Goal: Task Accomplishment & Management: Use online tool/utility

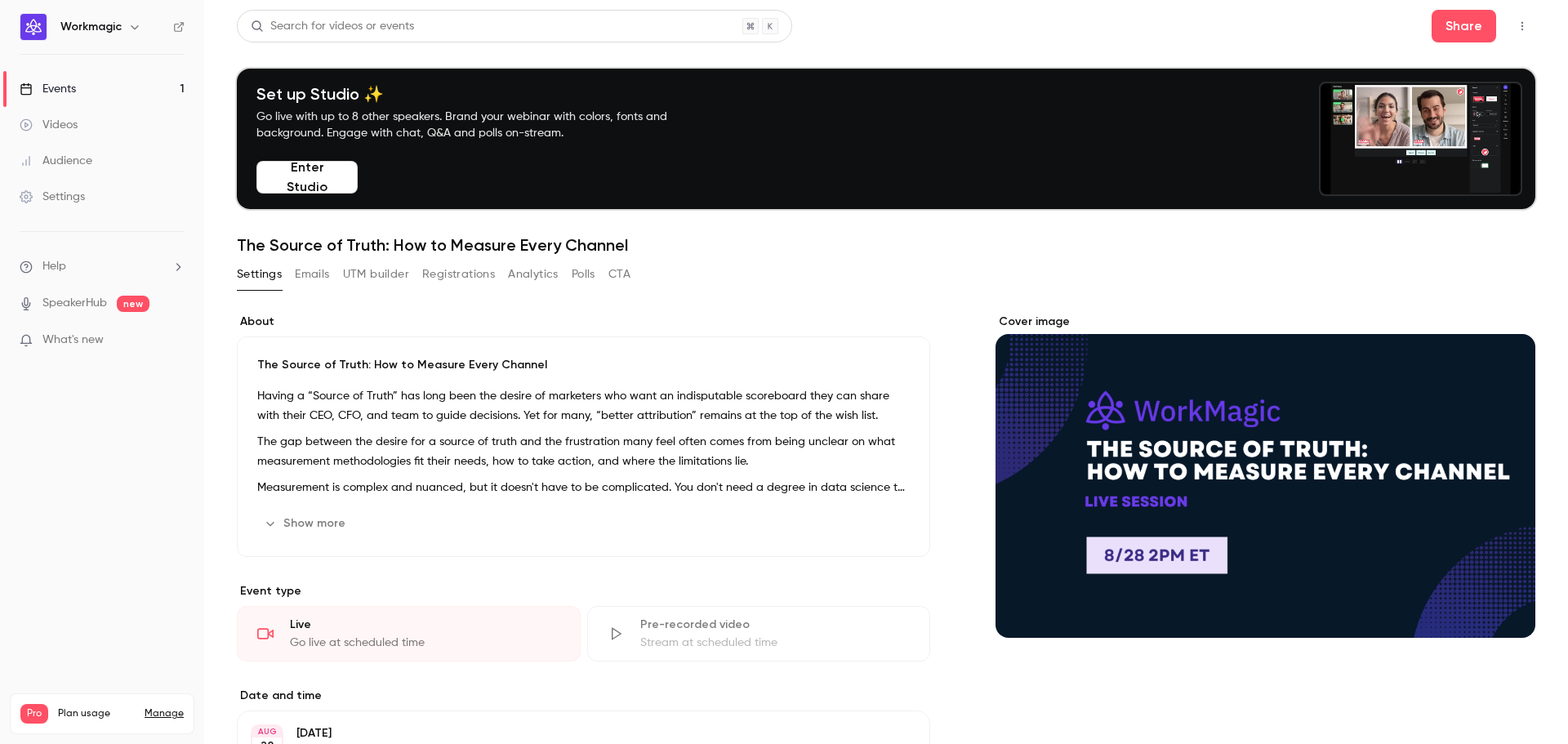
click at [385, 275] on button "UTM builder" at bounding box center [376, 274] width 66 height 26
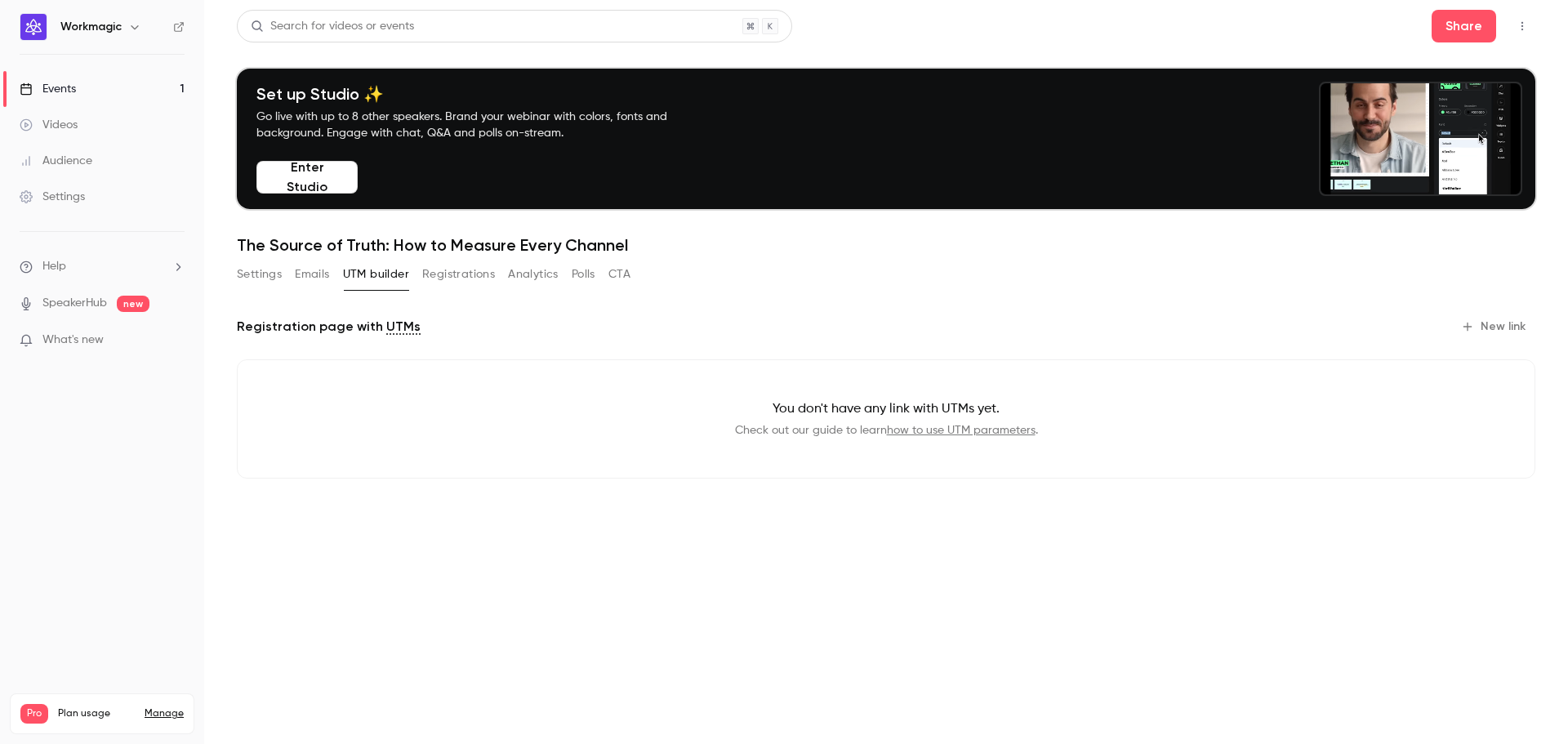
click at [1475, 322] on button "New link" at bounding box center [1494, 326] width 81 height 26
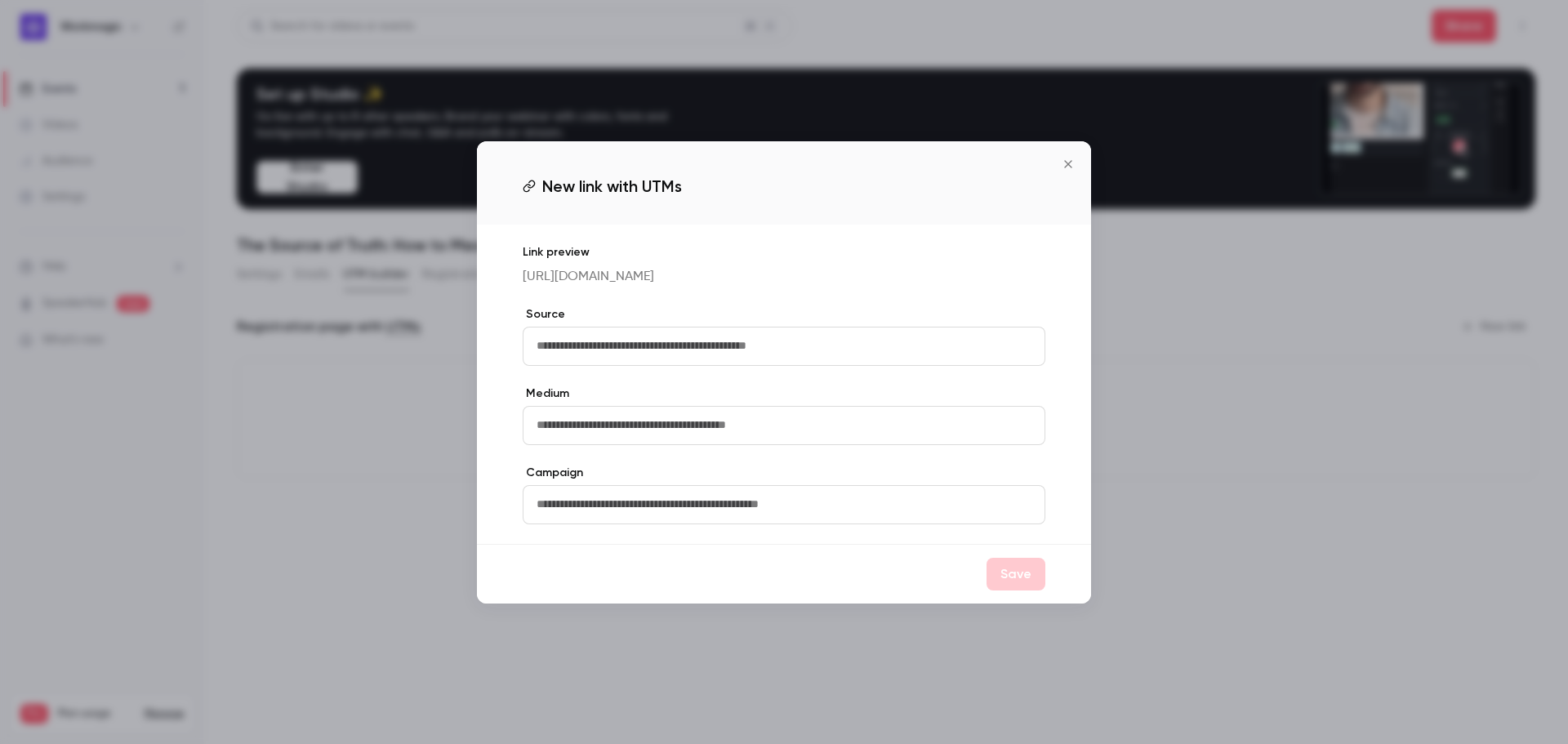
click at [715, 350] on input "text" at bounding box center [784, 346] width 523 height 40
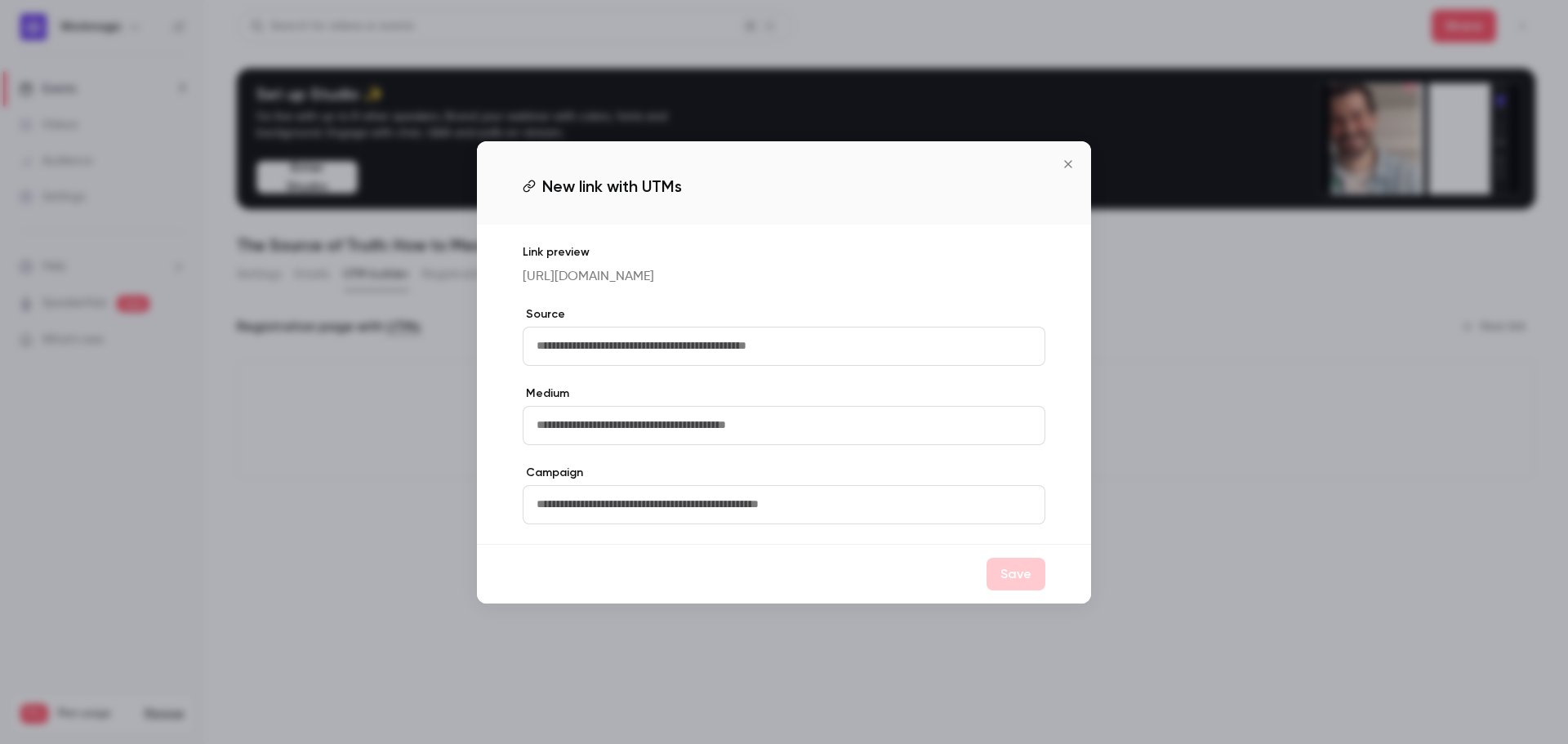
click at [725, 415] on input "text" at bounding box center [784, 426] width 523 height 40
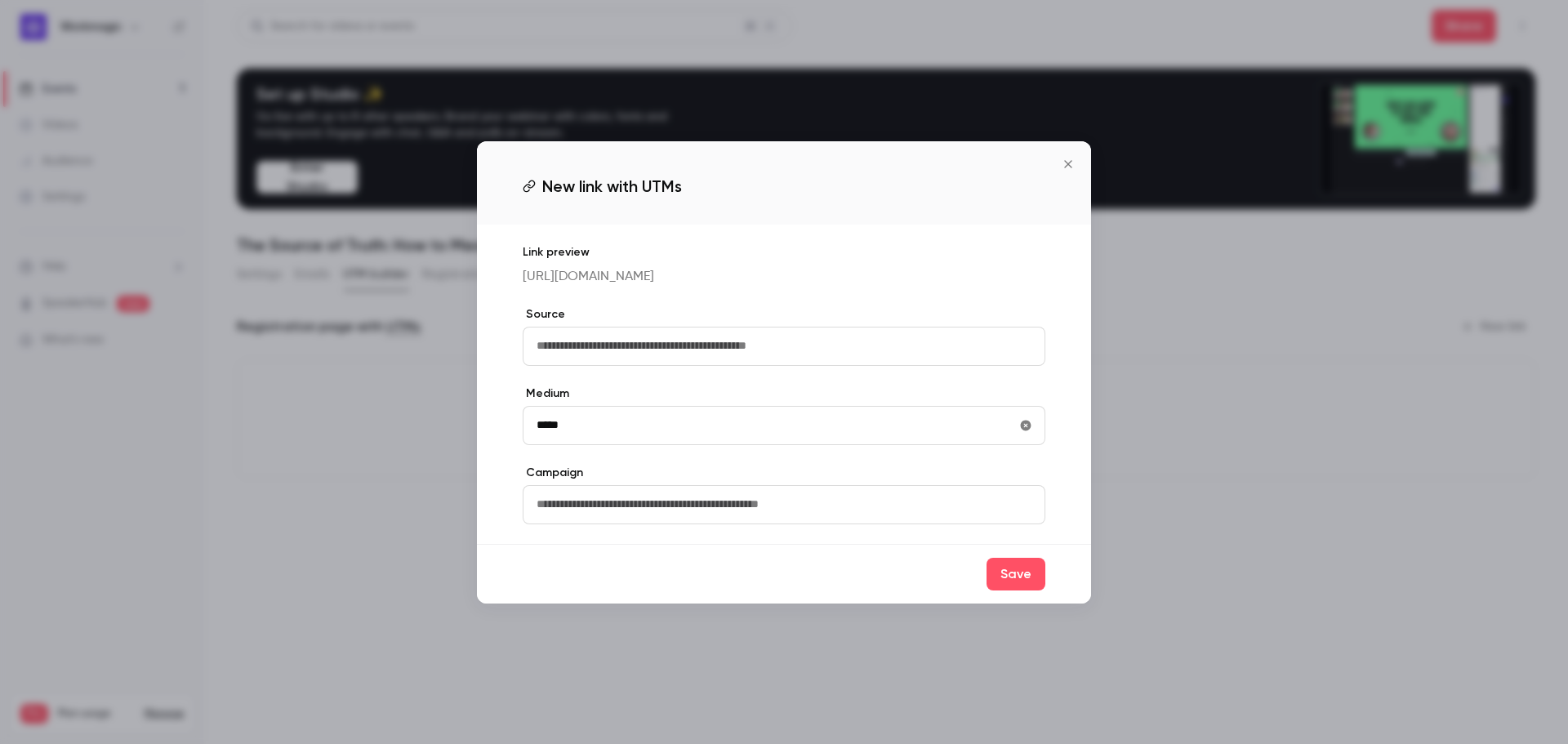
type input "*****"
click at [682, 355] on input "text" at bounding box center [784, 346] width 523 height 40
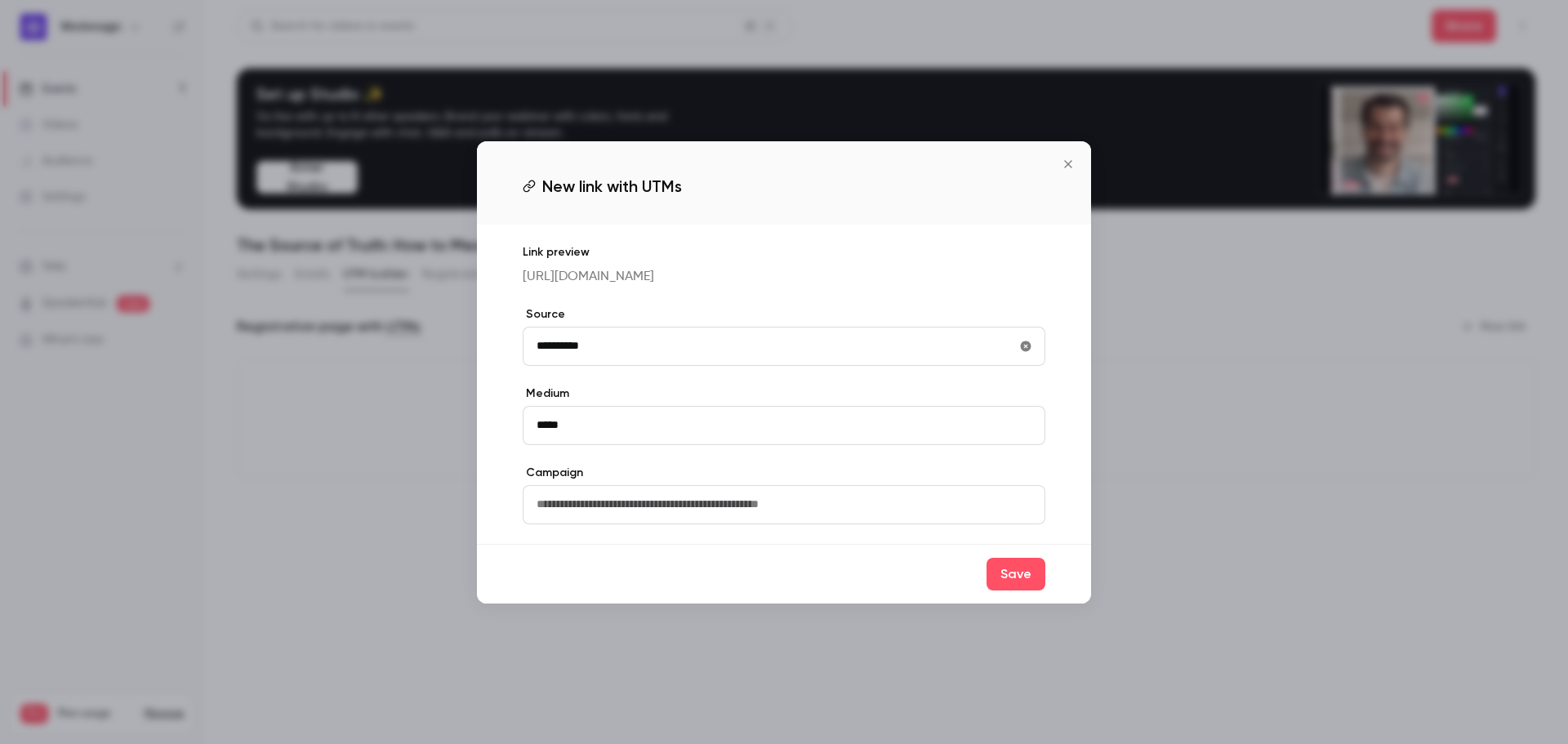
type input "**********"
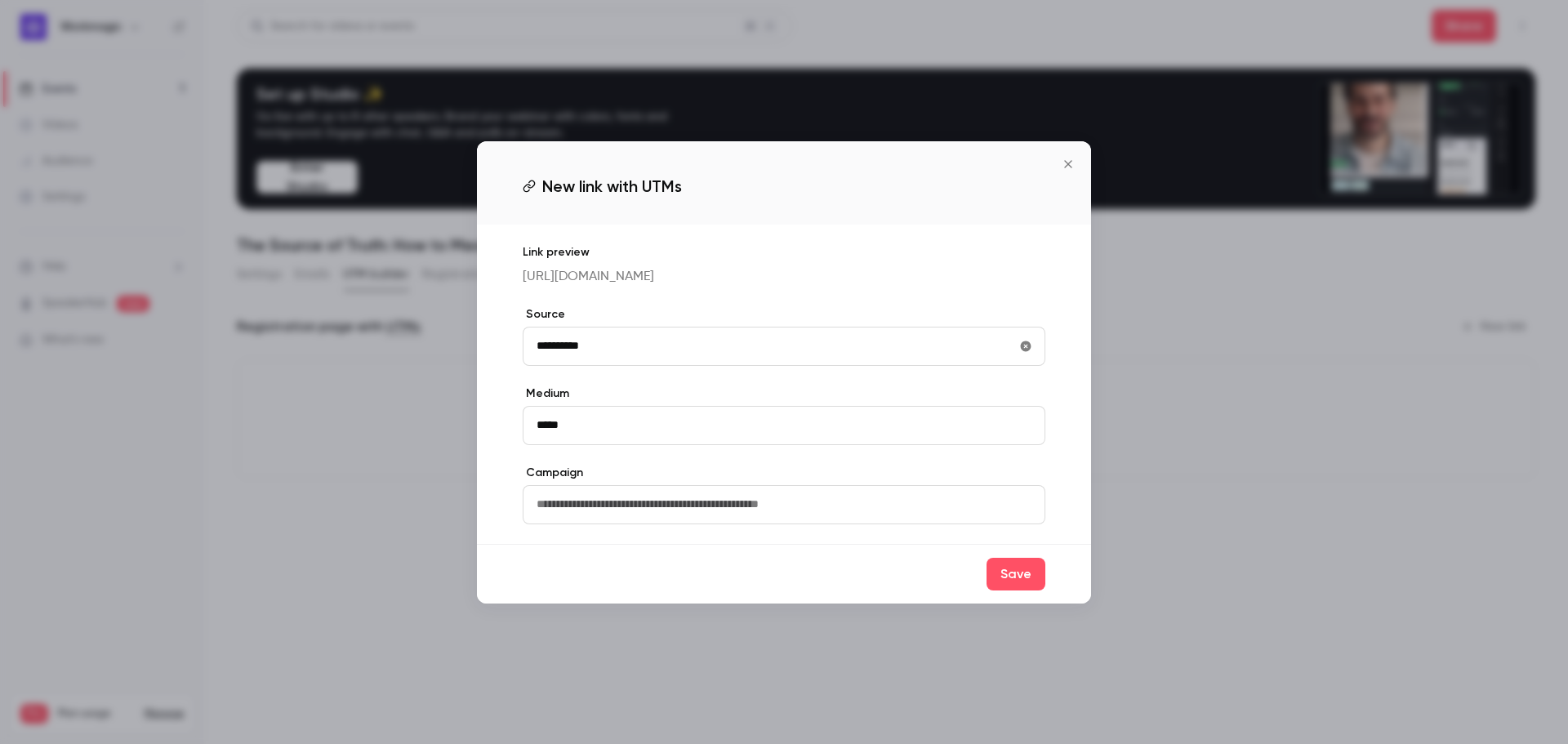
click at [648, 524] on input "text" at bounding box center [784, 505] width 523 height 40
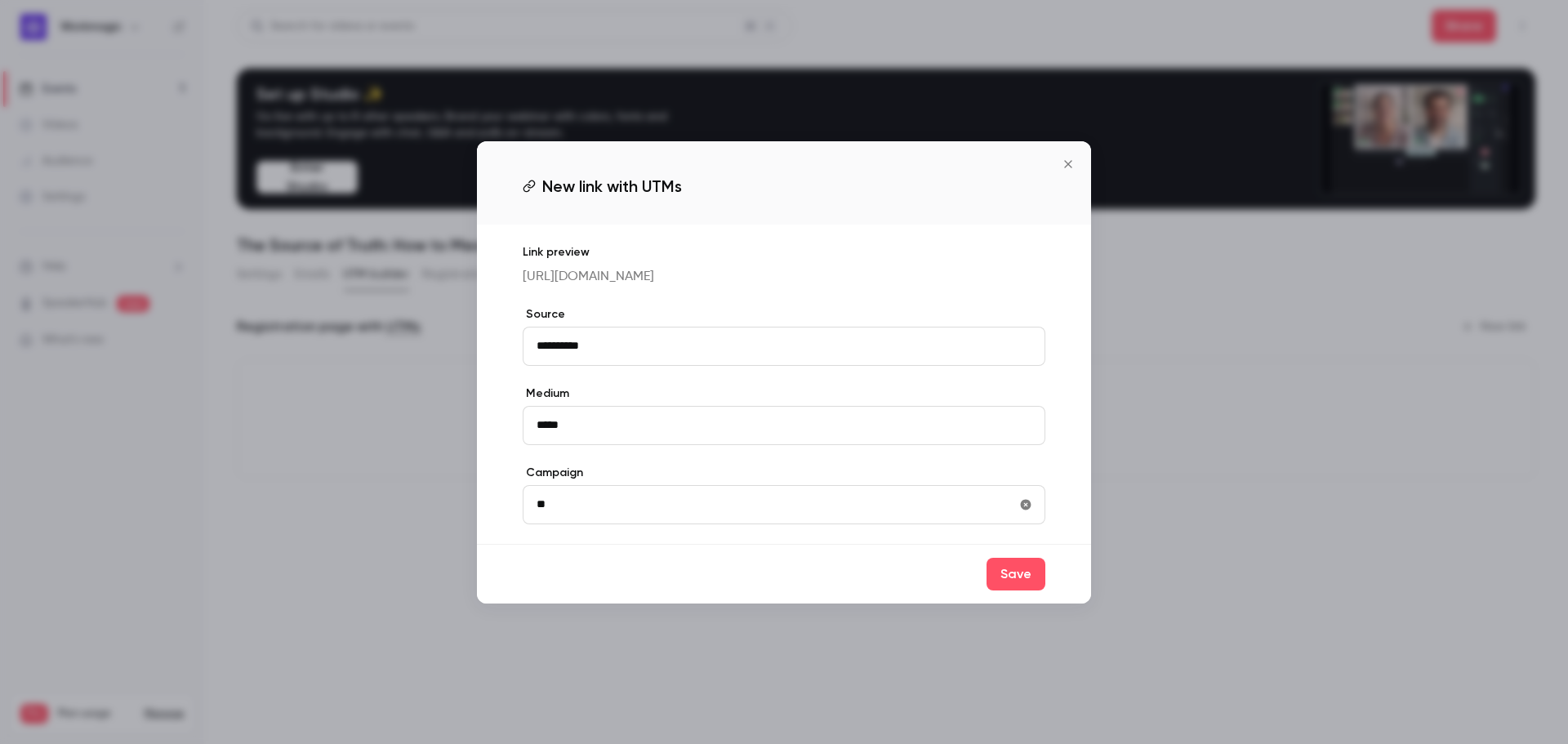
type input "*"
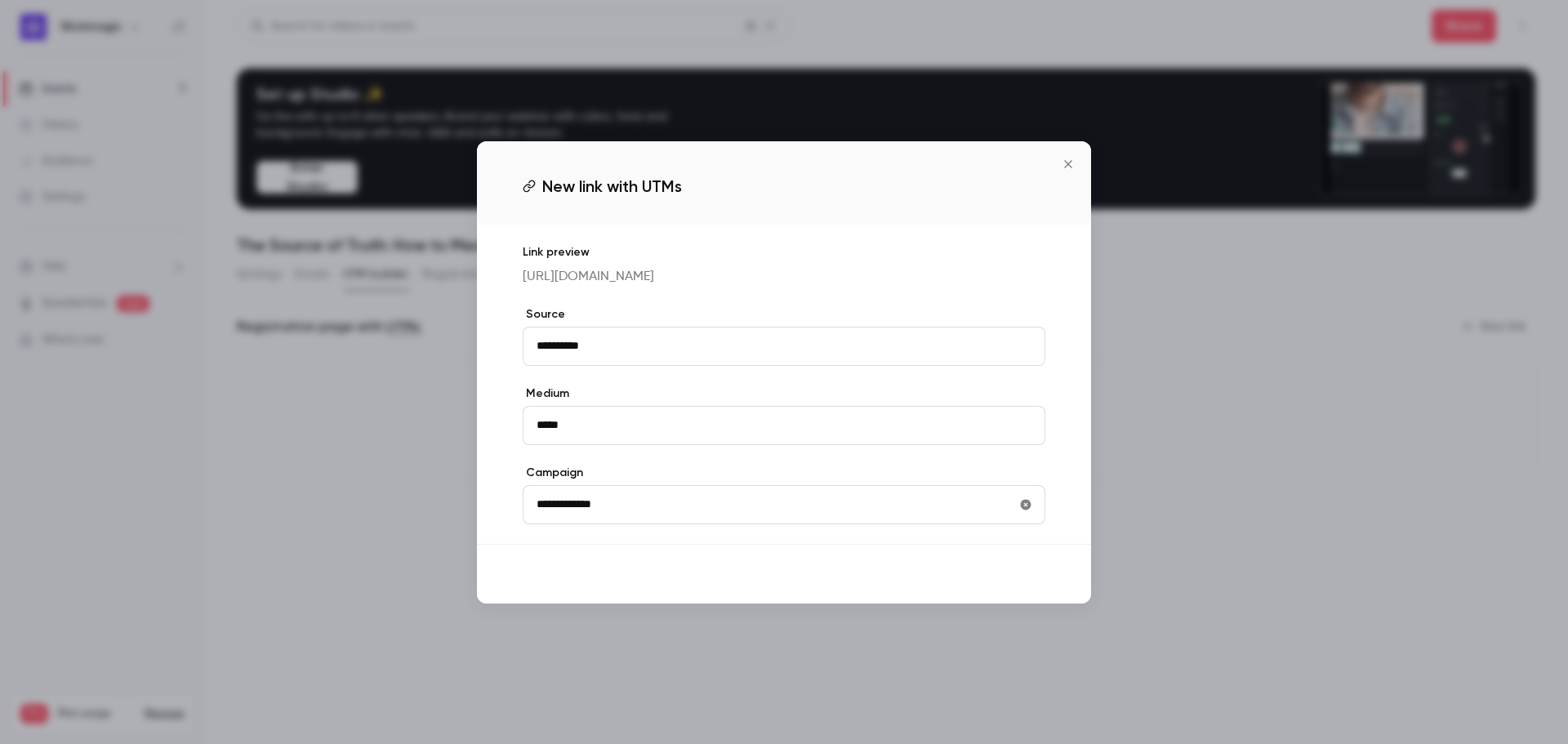
type input "**********"
click at [1017, 583] on button "Save" at bounding box center [1016, 575] width 59 height 33
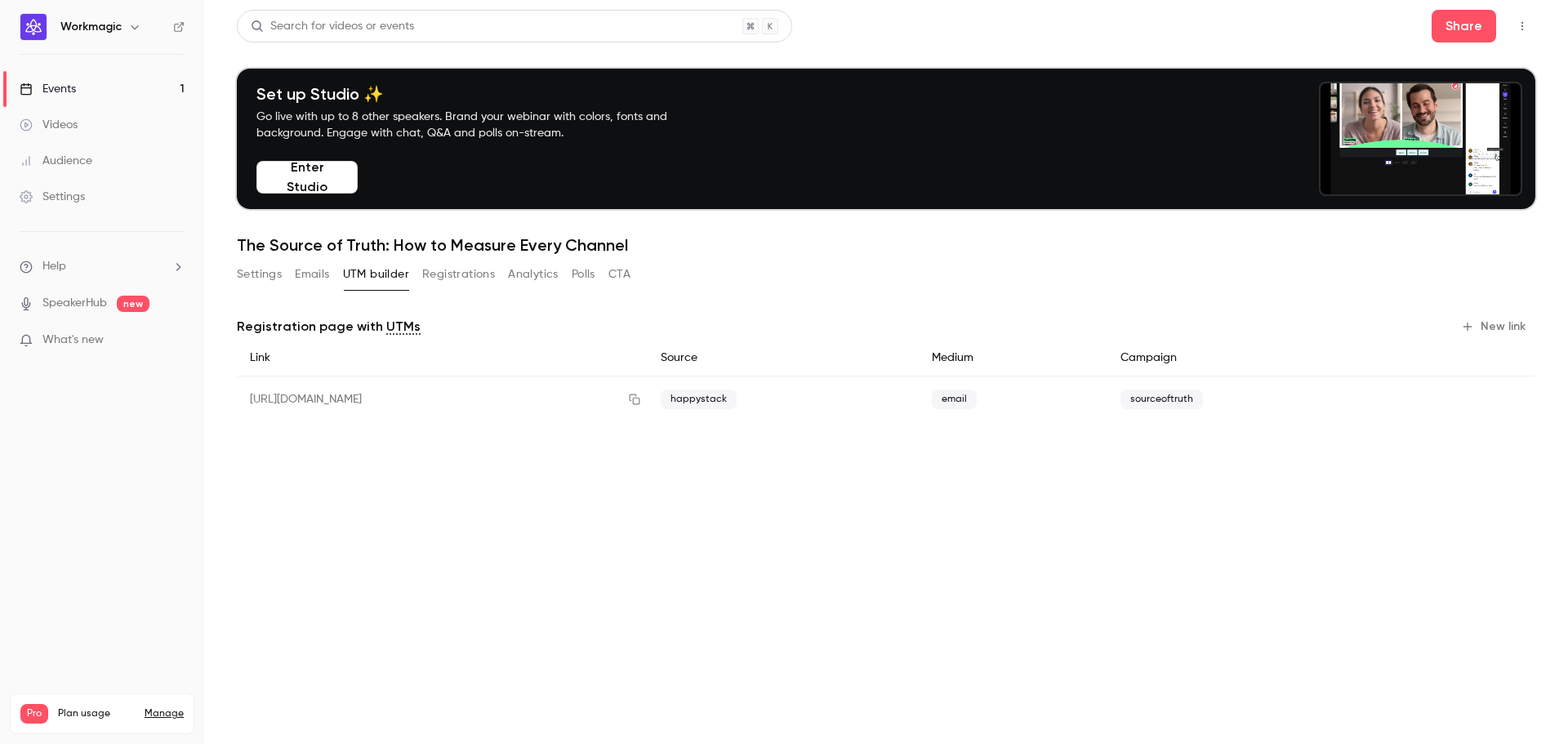
click at [532, 275] on button "Analytics" at bounding box center [533, 274] width 51 height 26
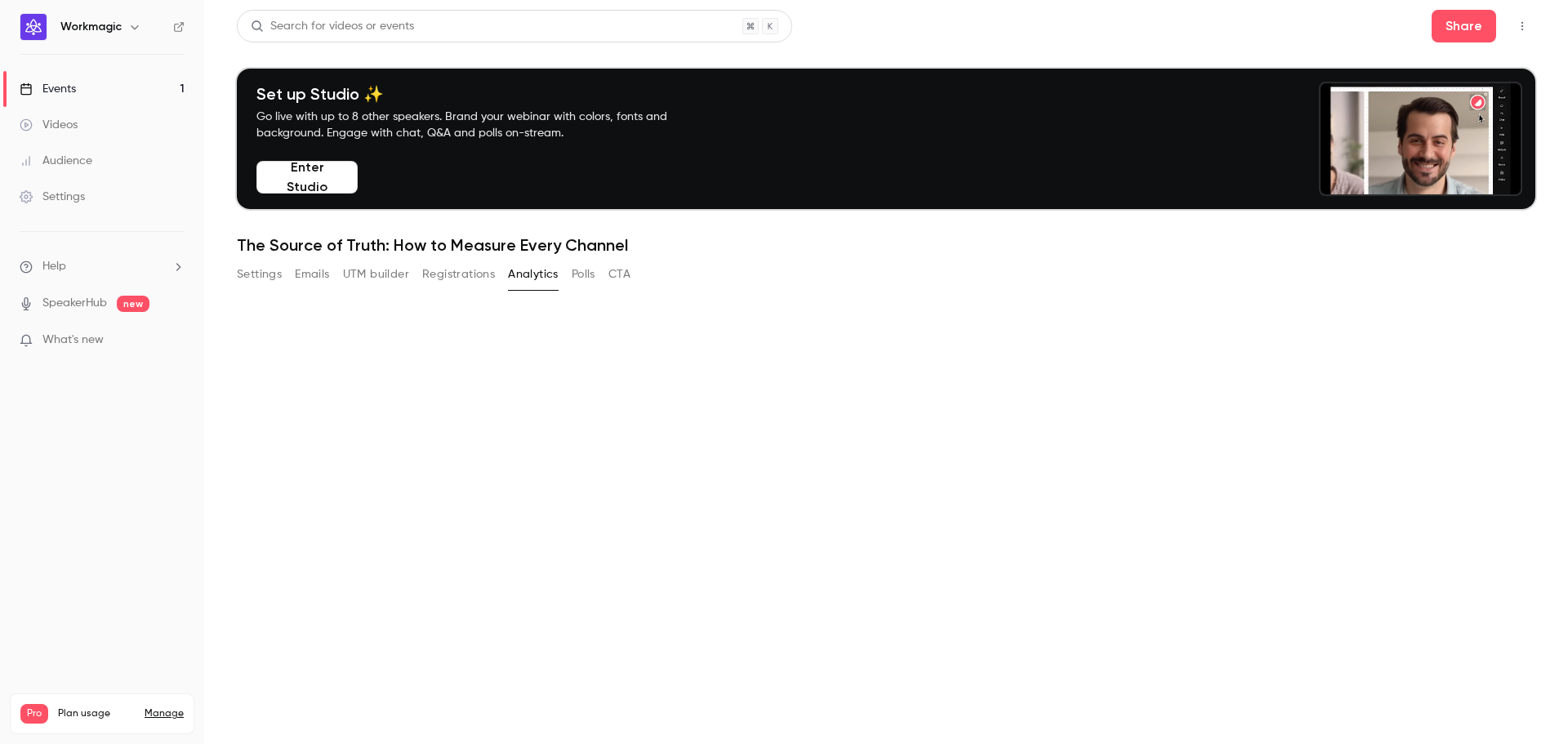
click at [254, 276] on main "Search for videos or events Share Set up Studio ✨ Go live with up to 8 other sp…" at bounding box center [886, 372] width 1364 height 744
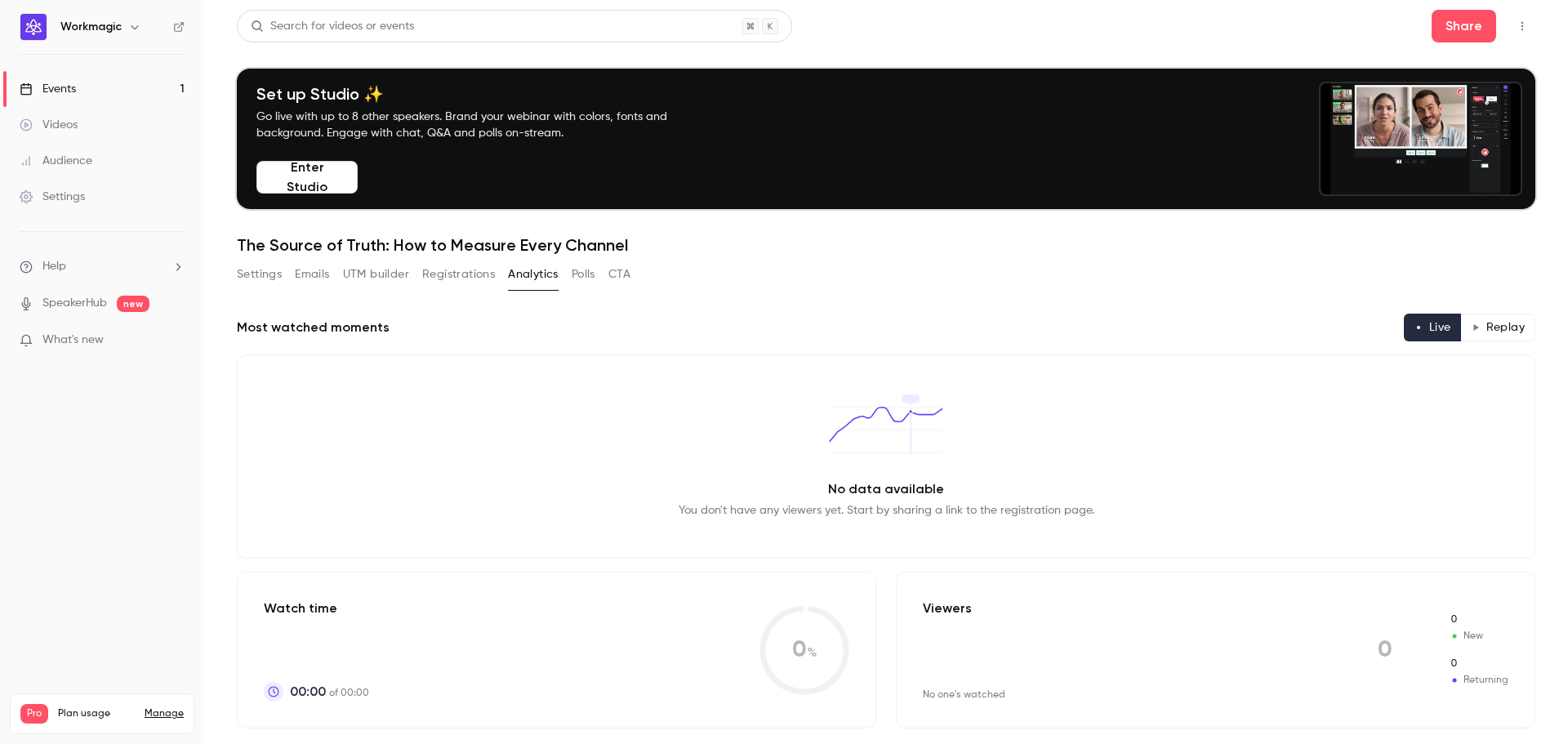
click at [325, 273] on button "Emails" at bounding box center [312, 274] width 34 height 26
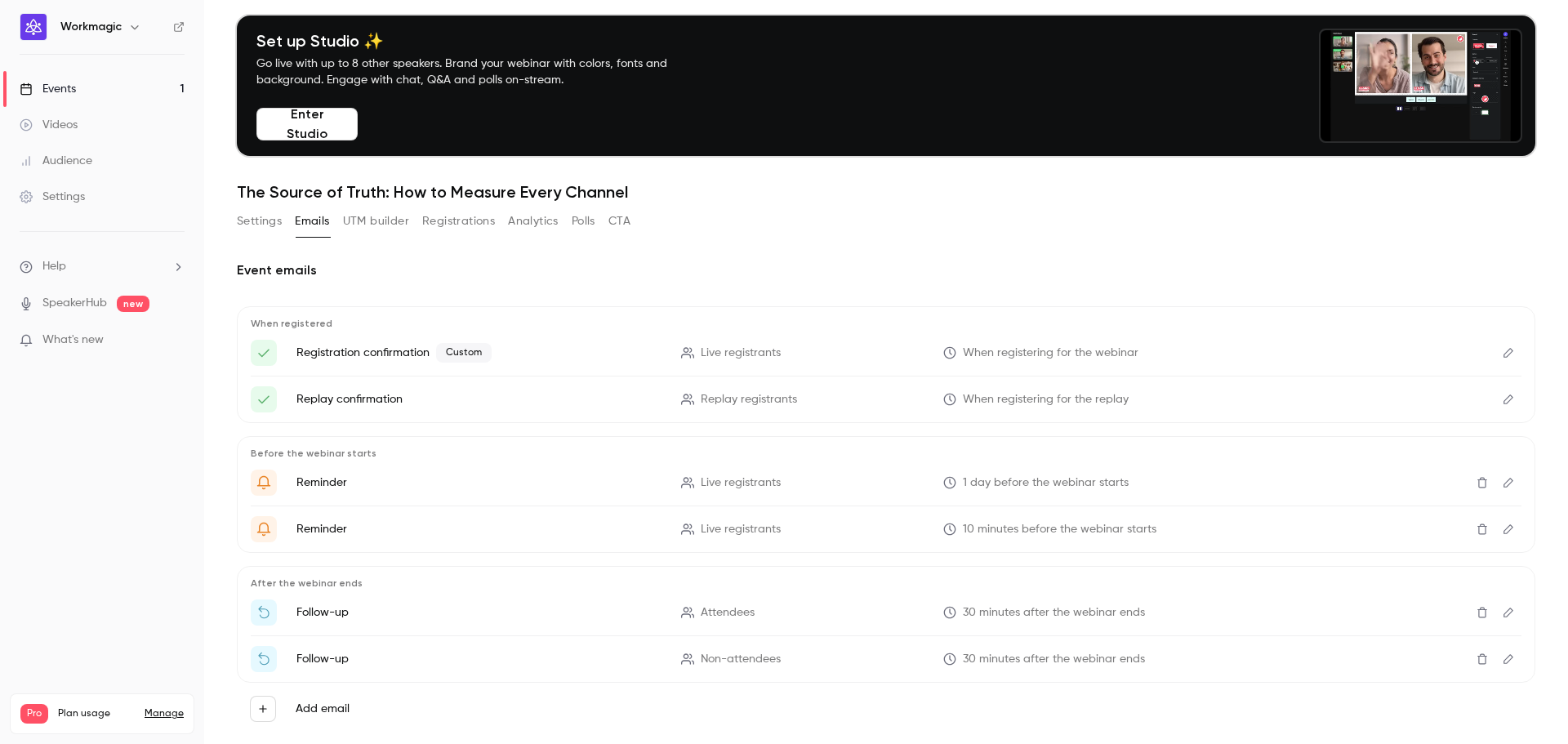
scroll to position [82, 0]
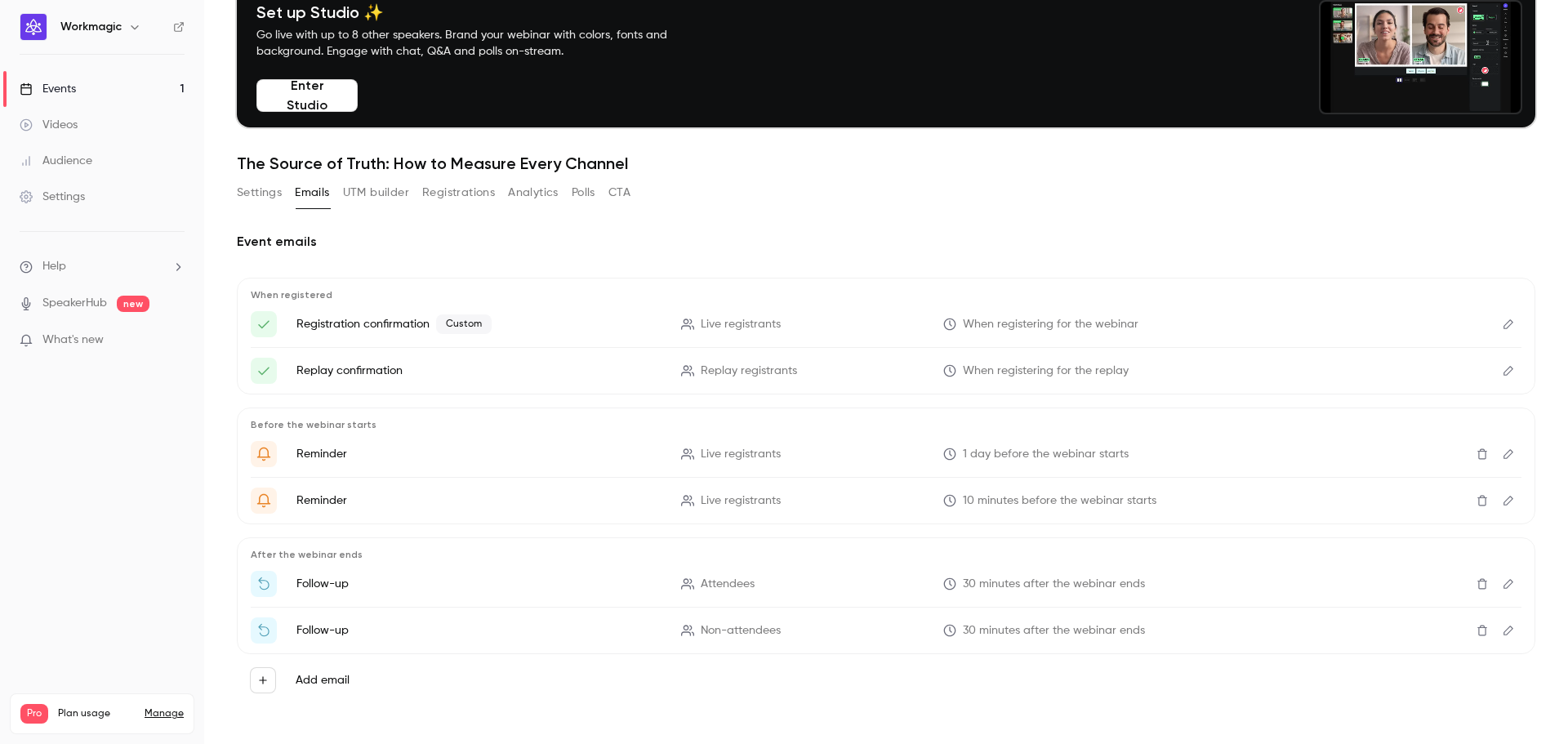
click at [265, 198] on button "Settings" at bounding box center [259, 192] width 45 height 26
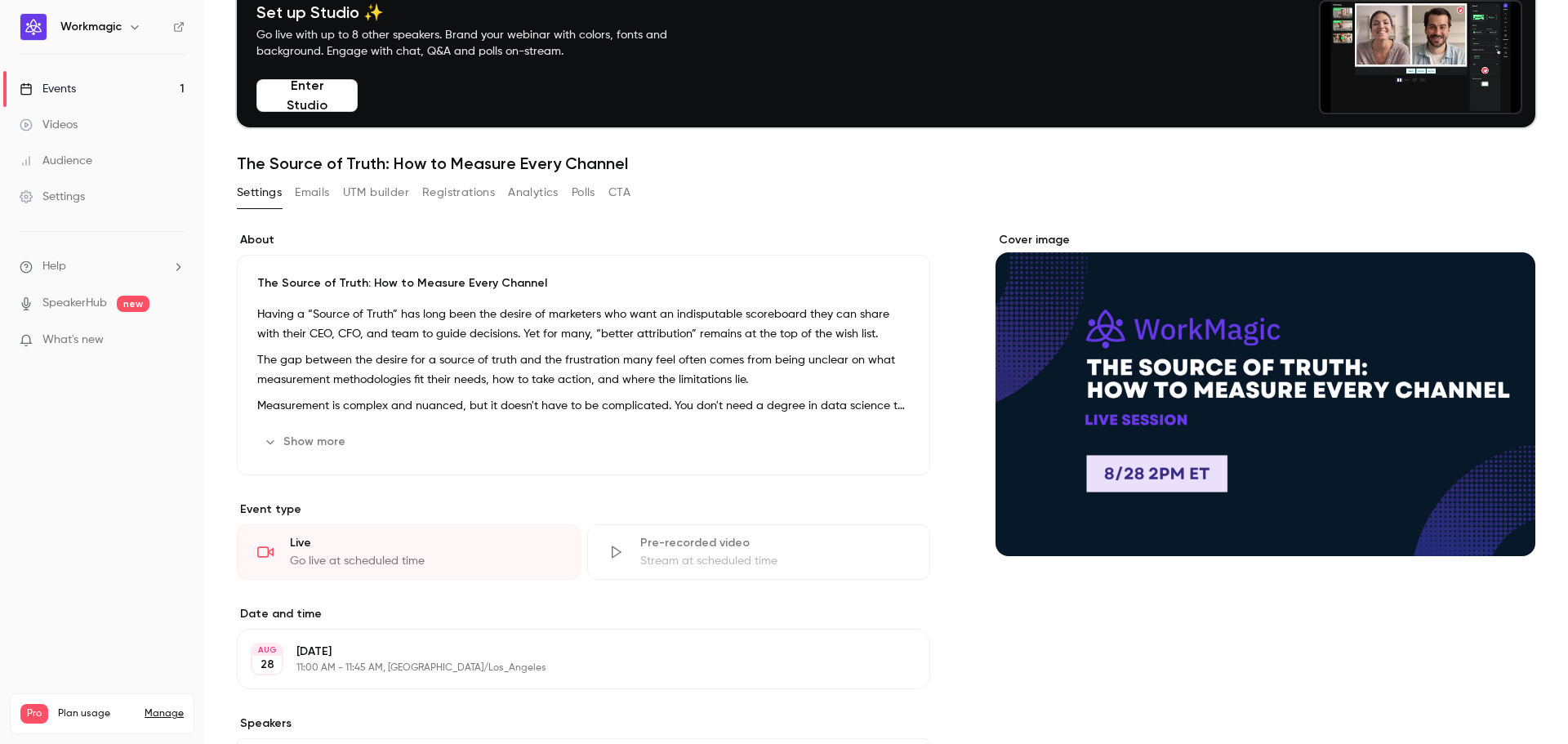
click at [339, 437] on button "Show more" at bounding box center [306, 441] width 98 height 26
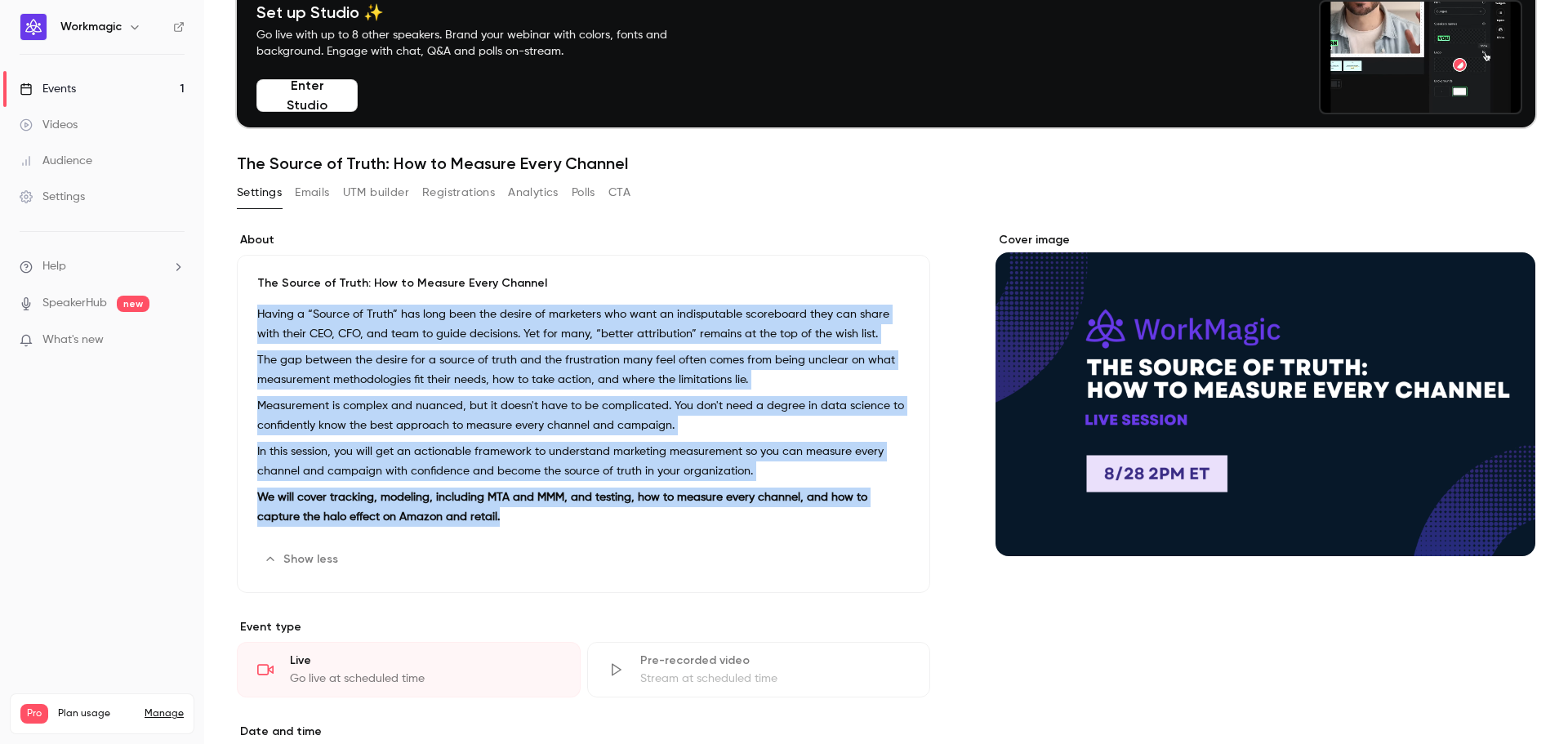
drag, startPoint x: 256, startPoint y: 312, endPoint x: 469, endPoint y: 521, distance: 298.4
click at [469, 521] on div "The Source of Truth: How to Measure Every Channel Having a “Source of Truth” ha…" at bounding box center [584, 424] width 693 height 338
